Goal: Obtain resource: Download file/media

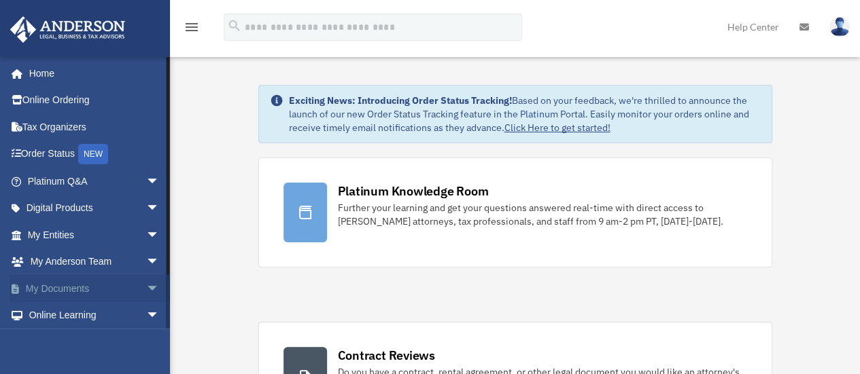
click at [80, 288] on link "My Documents arrow_drop_down" at bounding box center [95, 288] width 171 height 27
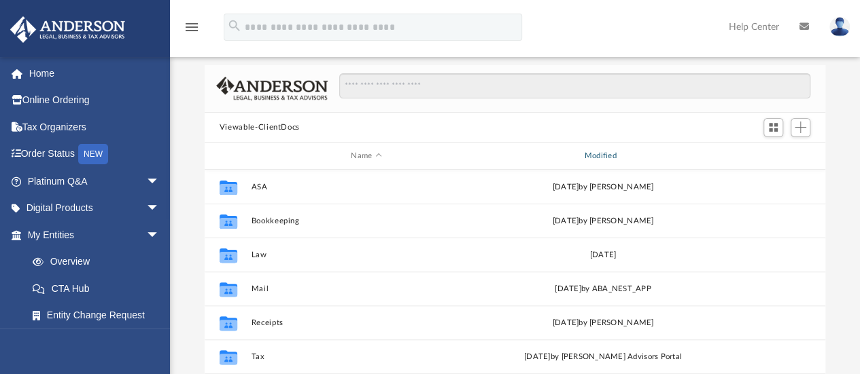
scroll to position [204, 0]
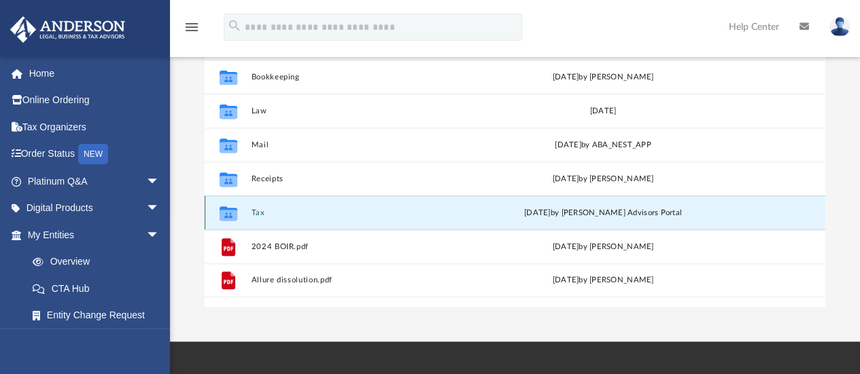
click at [253, 213] on button "Tax" at bounding box center [366, 213] width 230 height 9
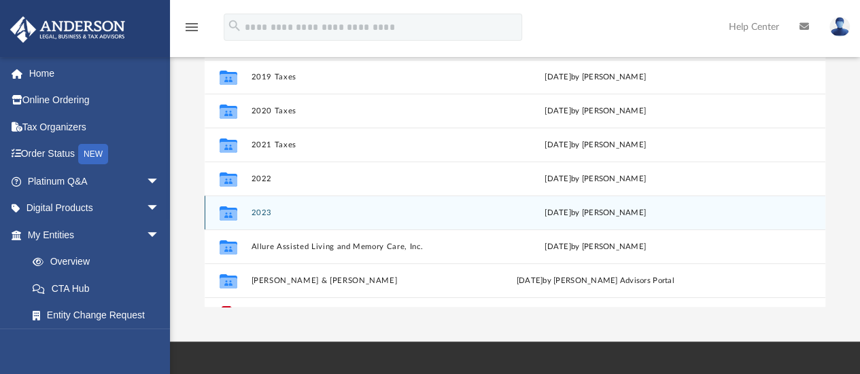
click at [612, 209] on div "[DATE] by [PERSON_NAME]" at bounding box center [596, 213] width 226 height 12
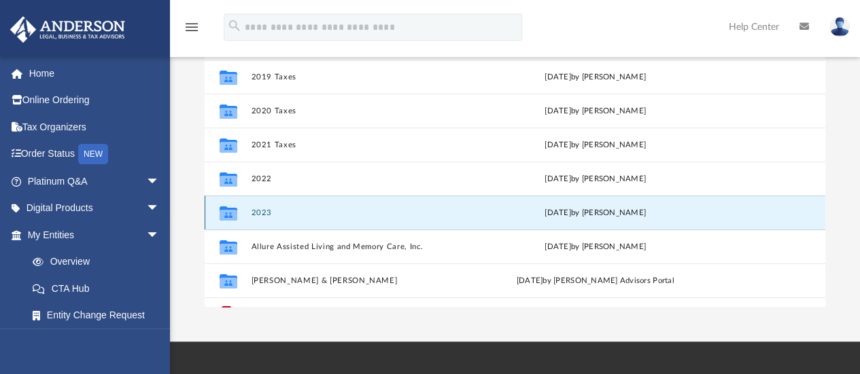
click at [356, 209] on button "2023" at bounding box center [364, 213] width 226 height 9
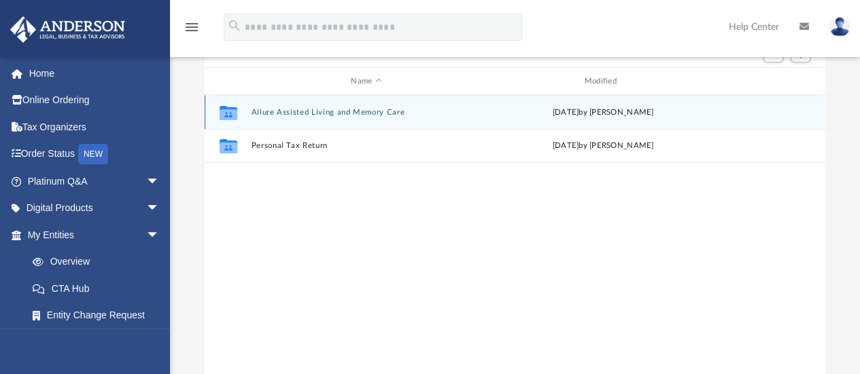
scroll to position [0, 0]
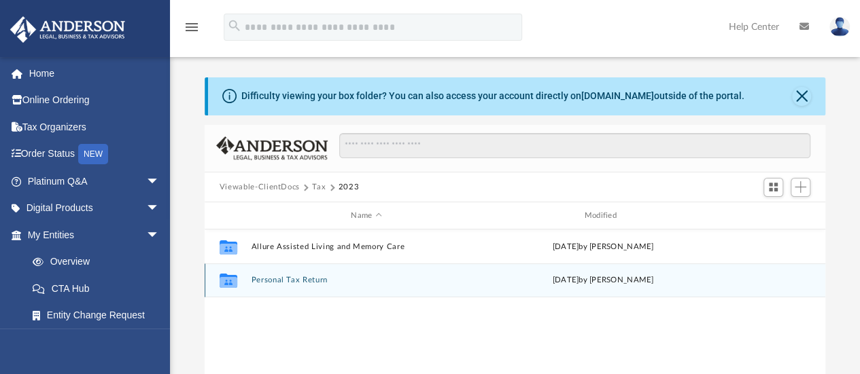
click at [291, 281] on button "Personal Tax Return" at bounding box center [366, 281] width 230 height 9
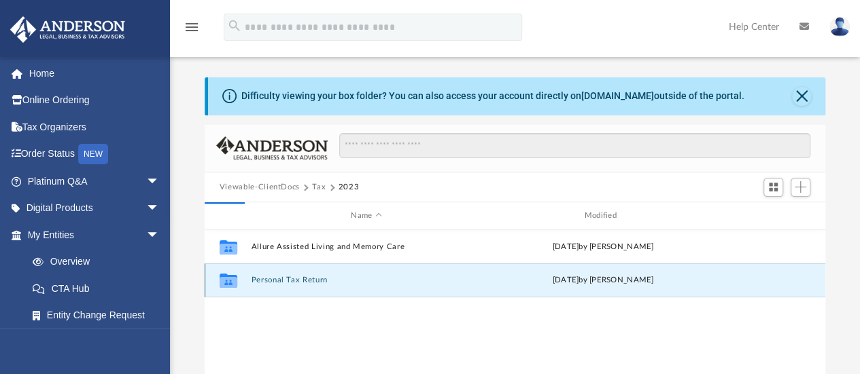
click at [292, 279] on button "Personal Tax Return" at bounding box center [366, 281] width 230 height 9
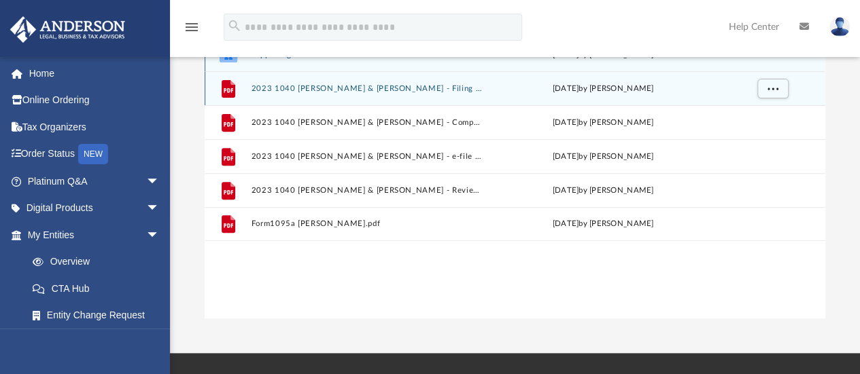
scroll to position [204, 0]
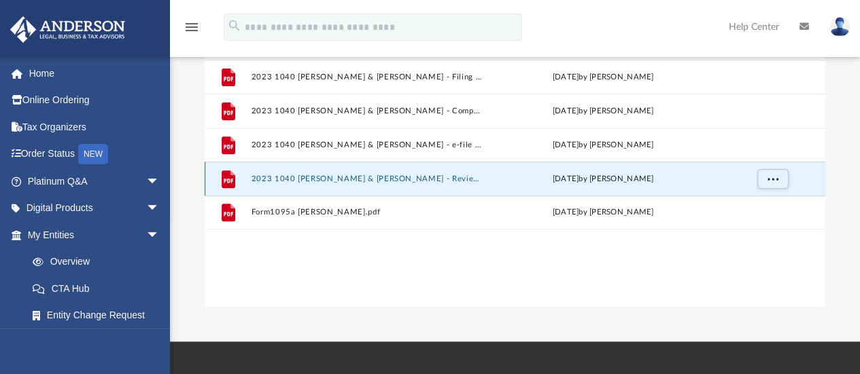
click at [370, 180] on button "2023 1040 [PERSON_NAME] & [PERSON_NAME] - Review Copy.pdf" at bounding box center [366, 179] width 230 height 9
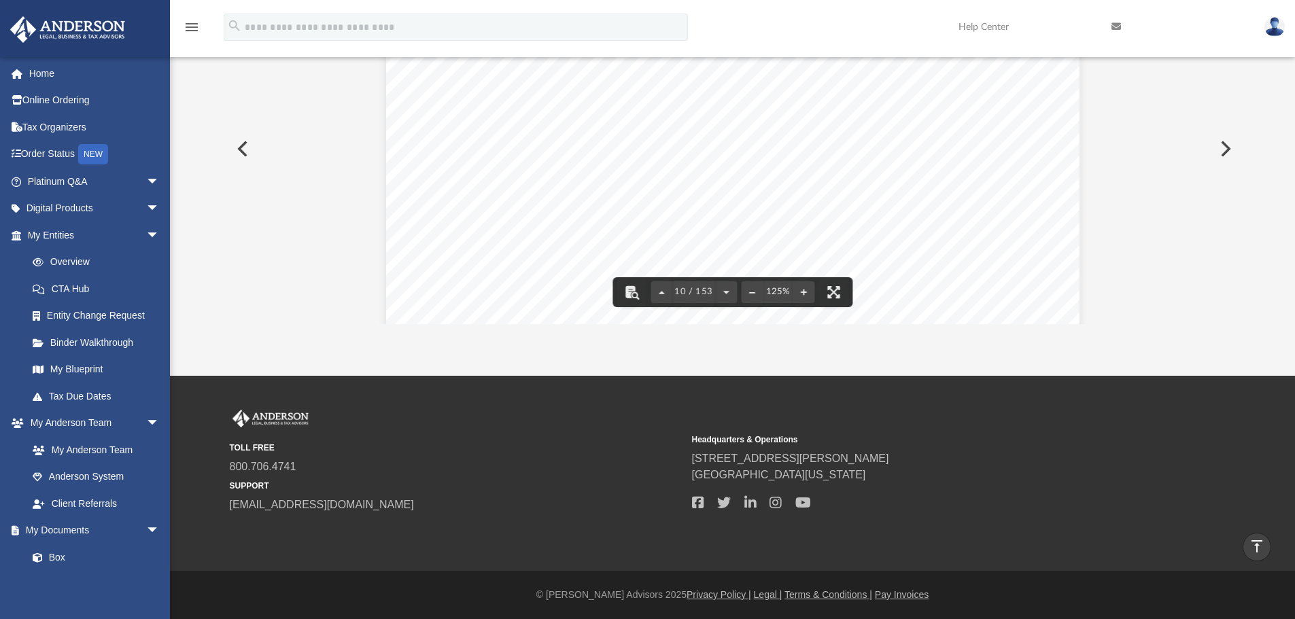
scroll to position [8903, 0]
click at [243, 152] on button "Preview" at bounding box center [241, 149] width 30 height 38
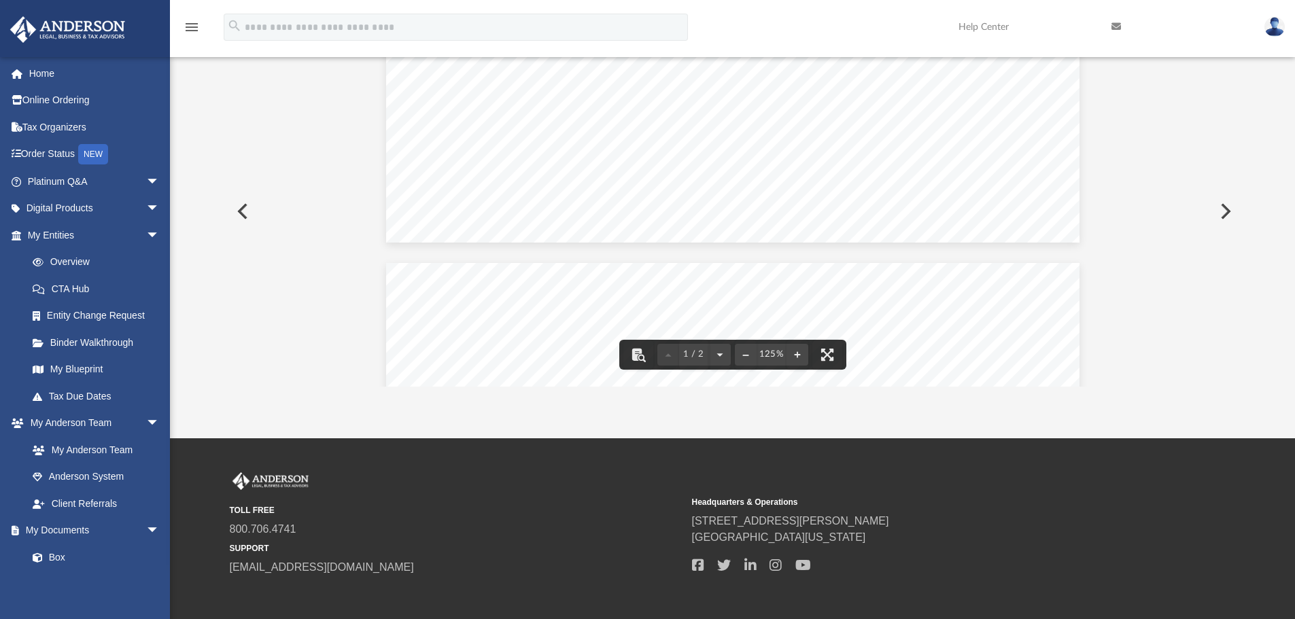
scroll to position [646, 0]
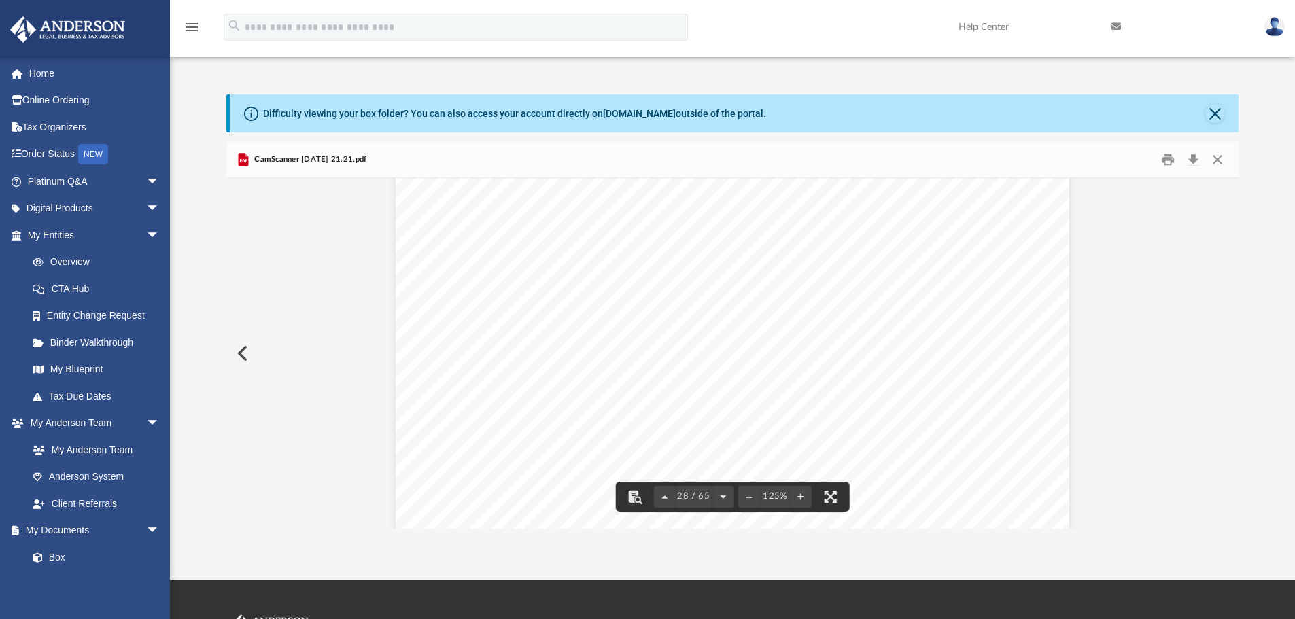
scroll to position [26529, 0]
click at [481, 422] on div "Page 28" at bounding box center [733, 392] width 674 height 952
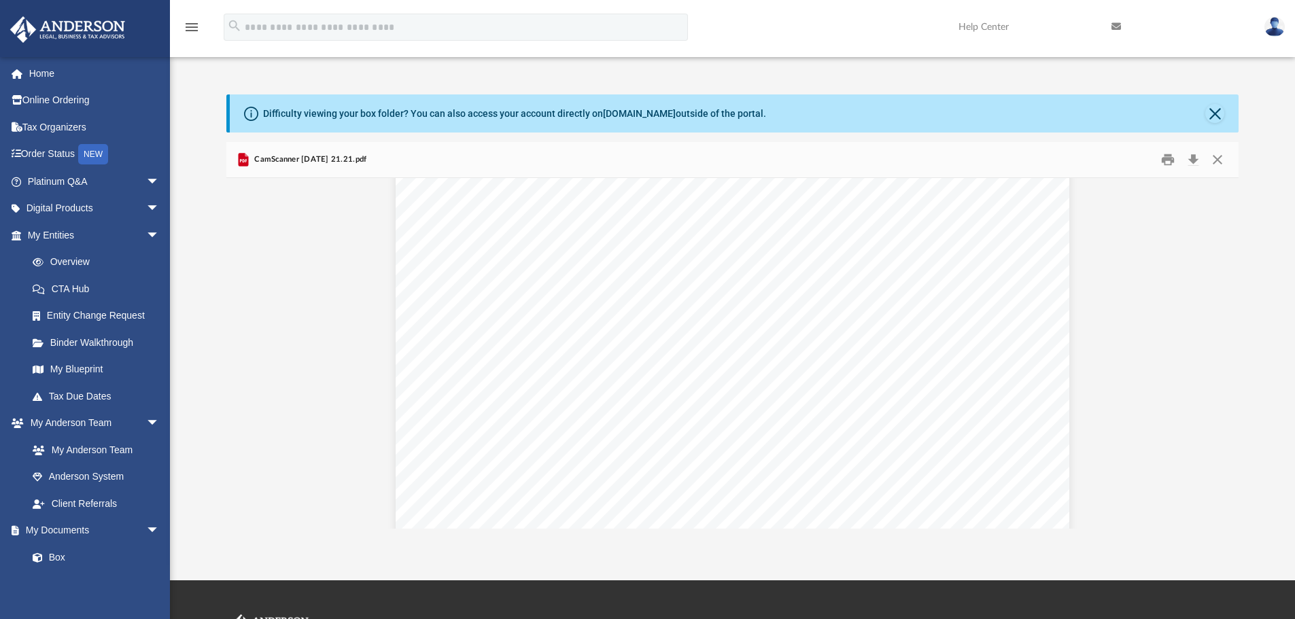
scroll to position [26393, 0]
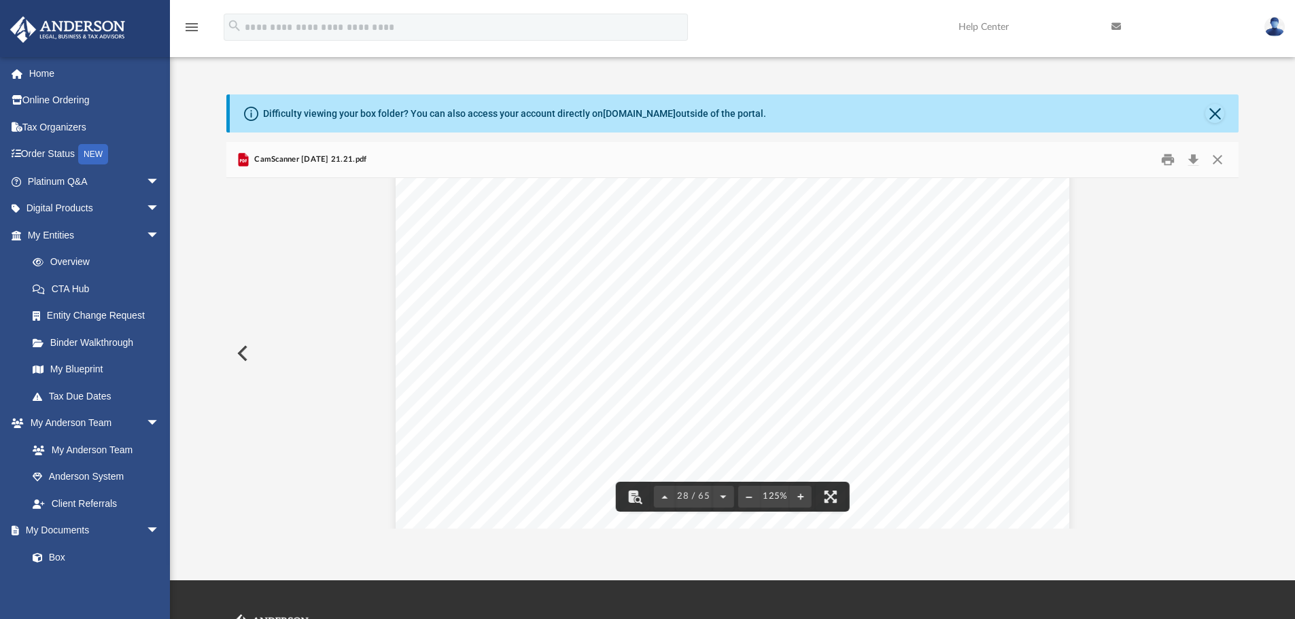
click at [892, 257] on div "Page 28" at bounding box center [733, 528] width 674 height 952
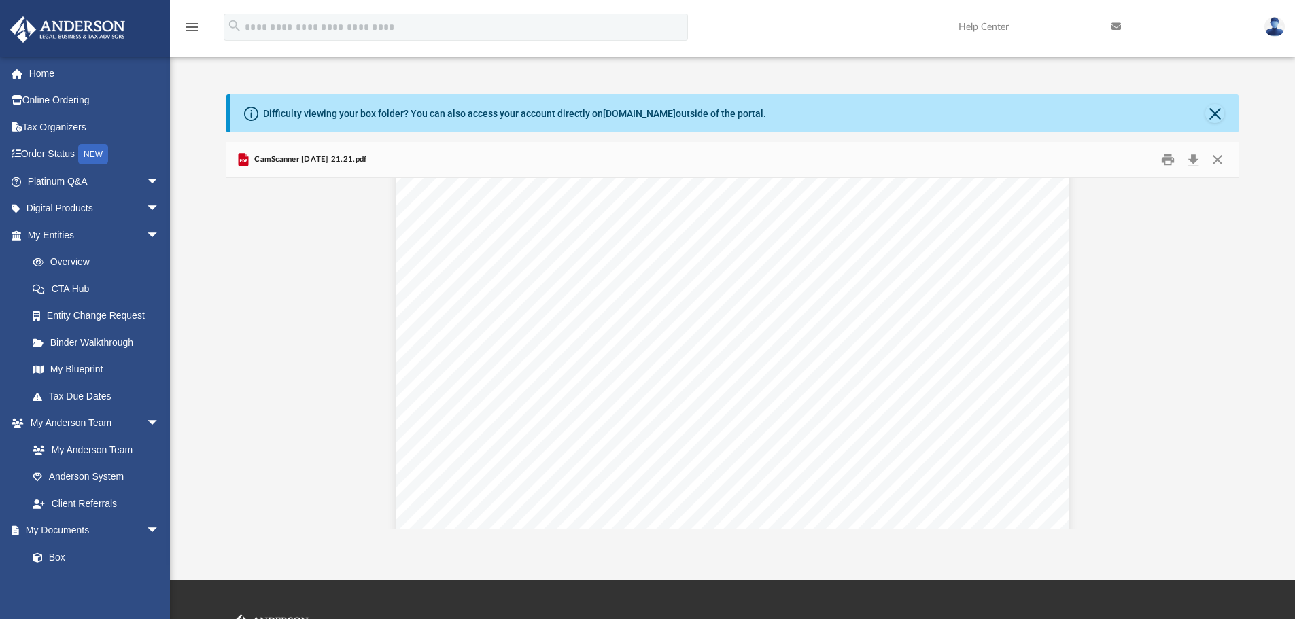
scroll to position [28228, 0]
